Goal: Find contact information: Find contact information

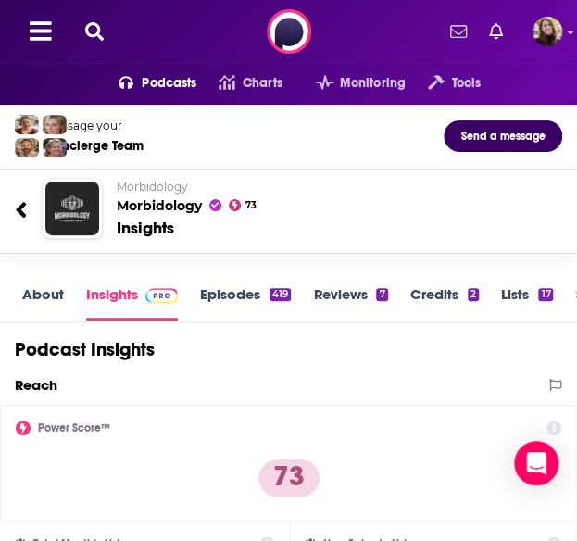
click at [433, 294] on link "Credits 2" at bounding box center [444, 302] width 69 height 35
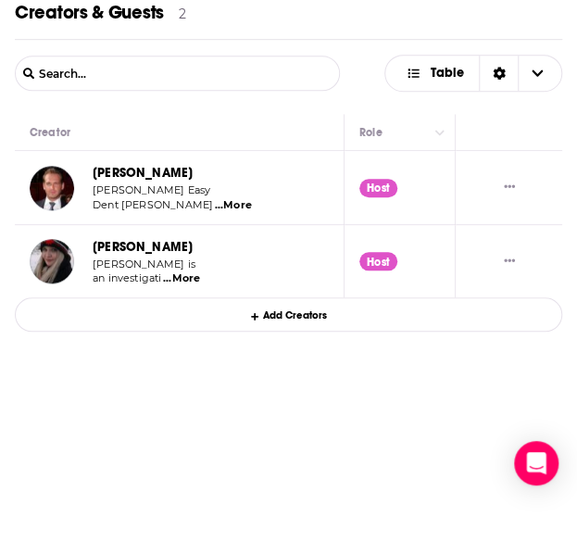
scroll to position [185, 0]
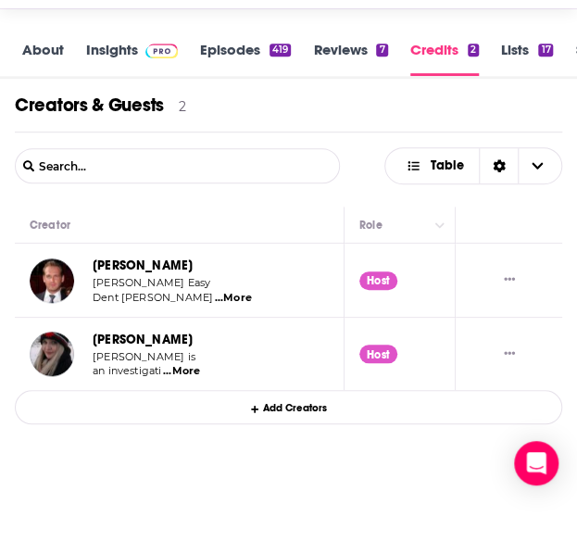
click at [269, 407] on div "Add Creators" at bounding box center [288, 407] width 547 height 34
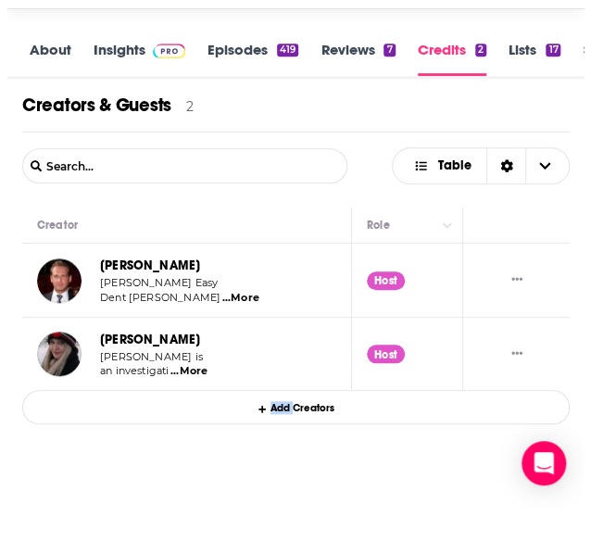
scroll to position [0, 0]
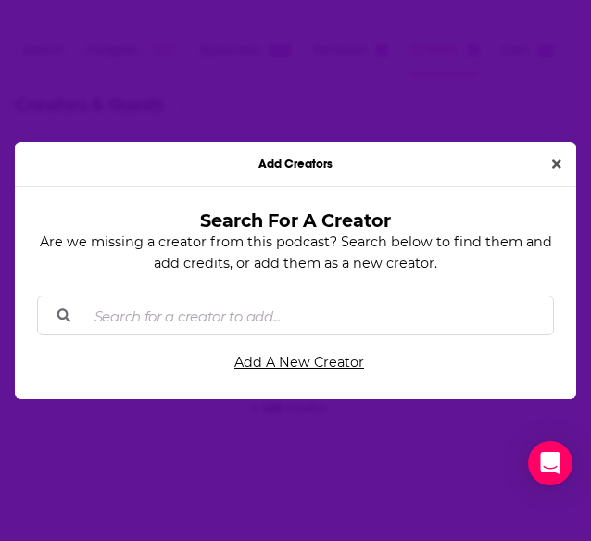
drag, startPoint x: 269, startPoint y: 407, endPoint x: 507, endPoint y: 214, distance: 306.8
click at [493, 229] on body "Podcasts Features Solutions Account Company Resources Say Hello </> Developer A…" at bounding box center [288, 85] width 577 height 541
click at [552, 172] on button "Close" at bounding box center [557, 164] width 24 height 21
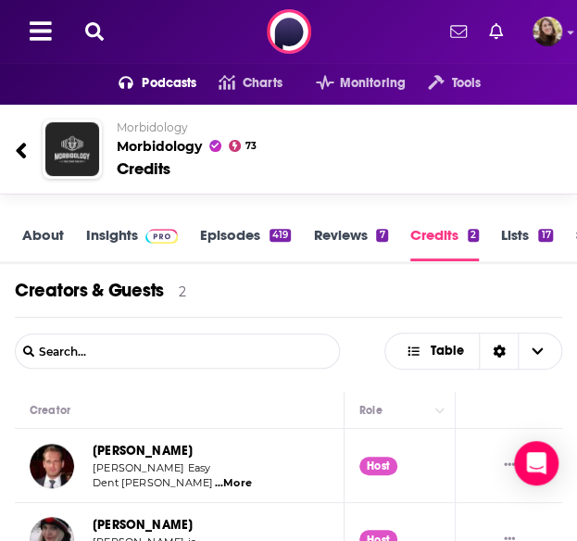
click at [46, 226] on link "About" at bounding box center [43, 243] width 42 height 35
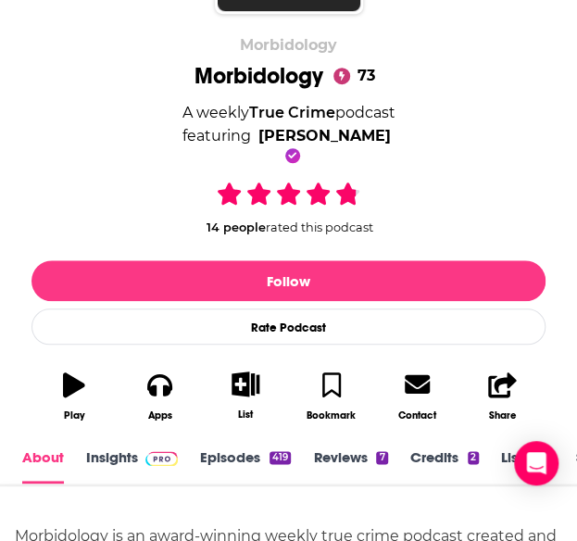
scroll to position [370, 0]
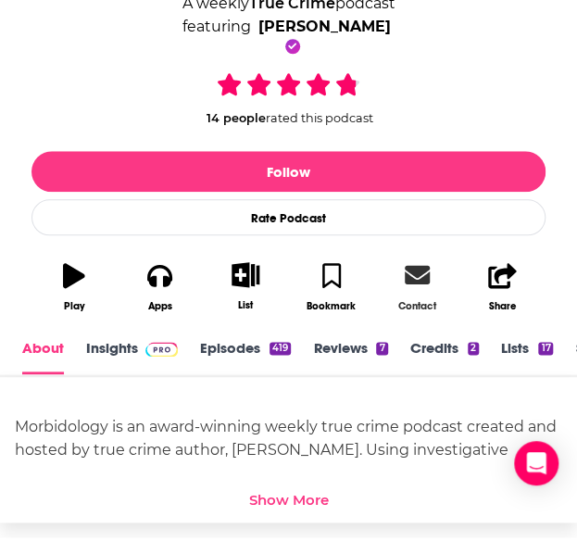
click at [448, 294] on link "Contact" at bounding box center [417, 286] width 86 height 73
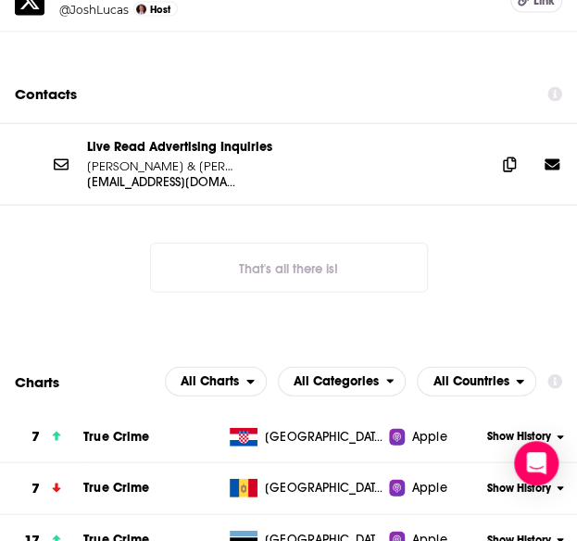
scroll to position [2637, 0]
